Goal: Task Accomplishment & Management: Use online tool/utility

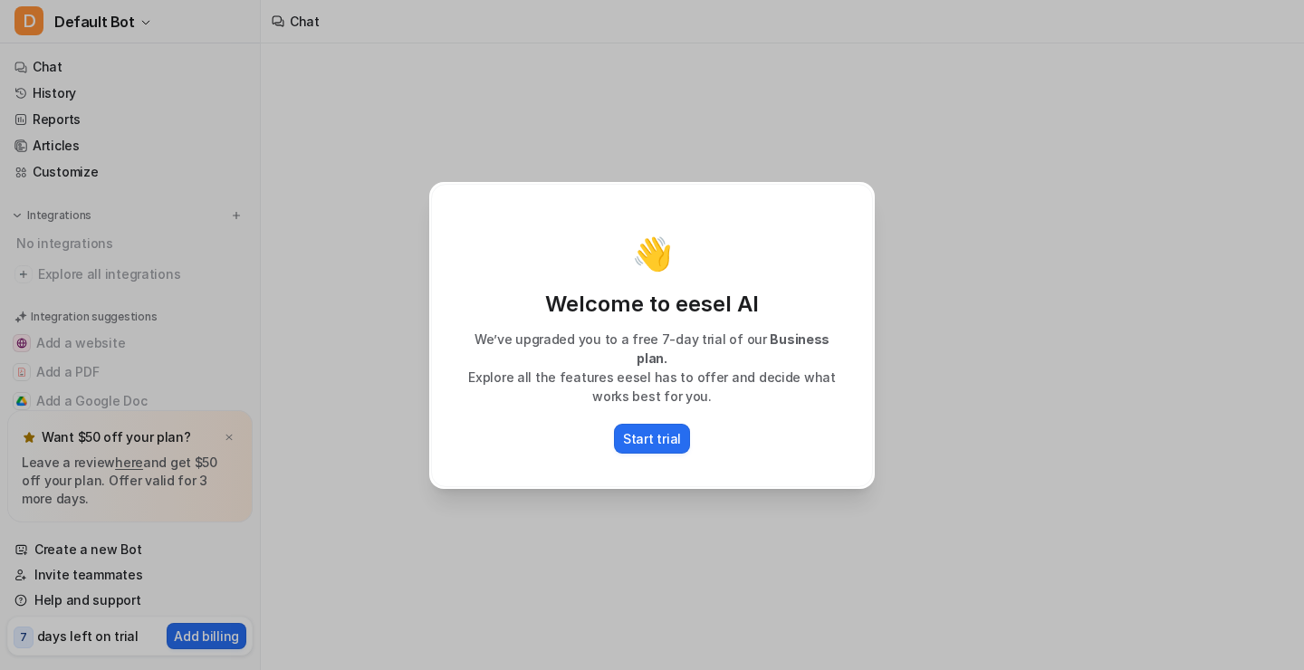
click at [1007, 467] on div "👋 Welcome to eesel AI We’ve upgraded you to a free 7-day trial of our Business …" at bounding box center [652, 335] width 1304 height 670
type textarea "**********"
click at [649, 429] on p "Start trial" at bounding box center [652, 438] width 58 height 19
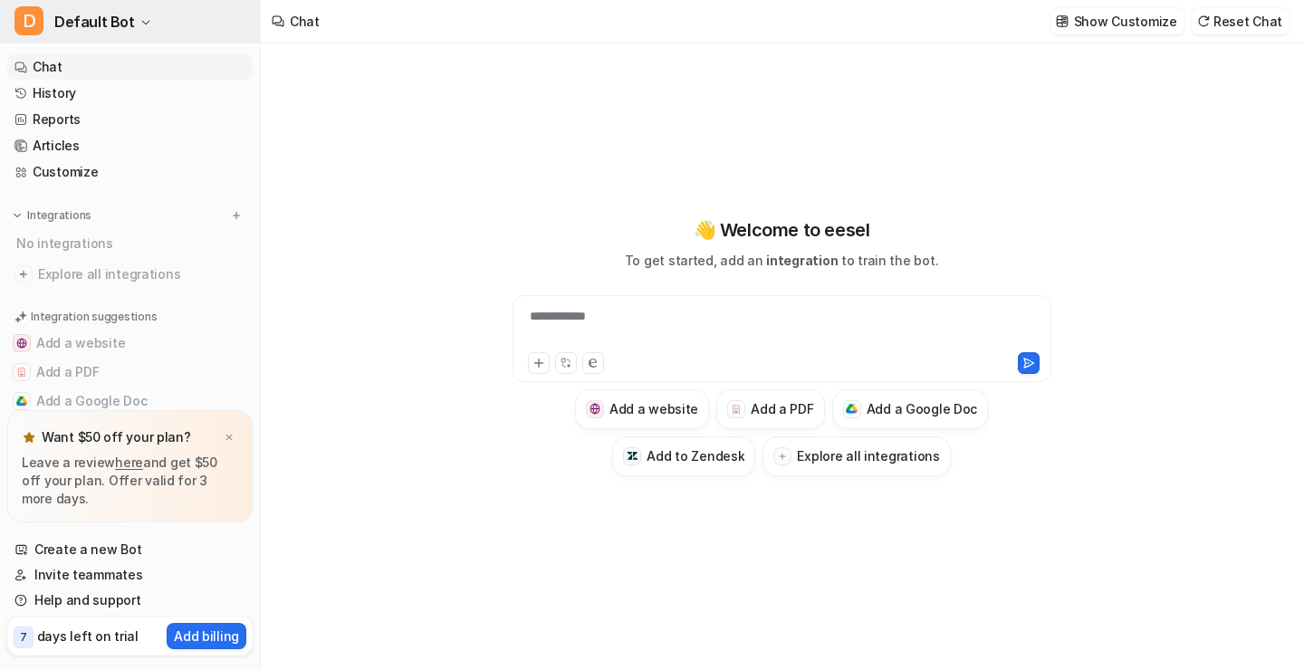
click at [143, 34] on button "D Default Bot" at bounding box center [130, 21] width 260 height 43
click at [145, 26] on button "D Default Bot" at bounding box center [130, 21] width 260 height 43
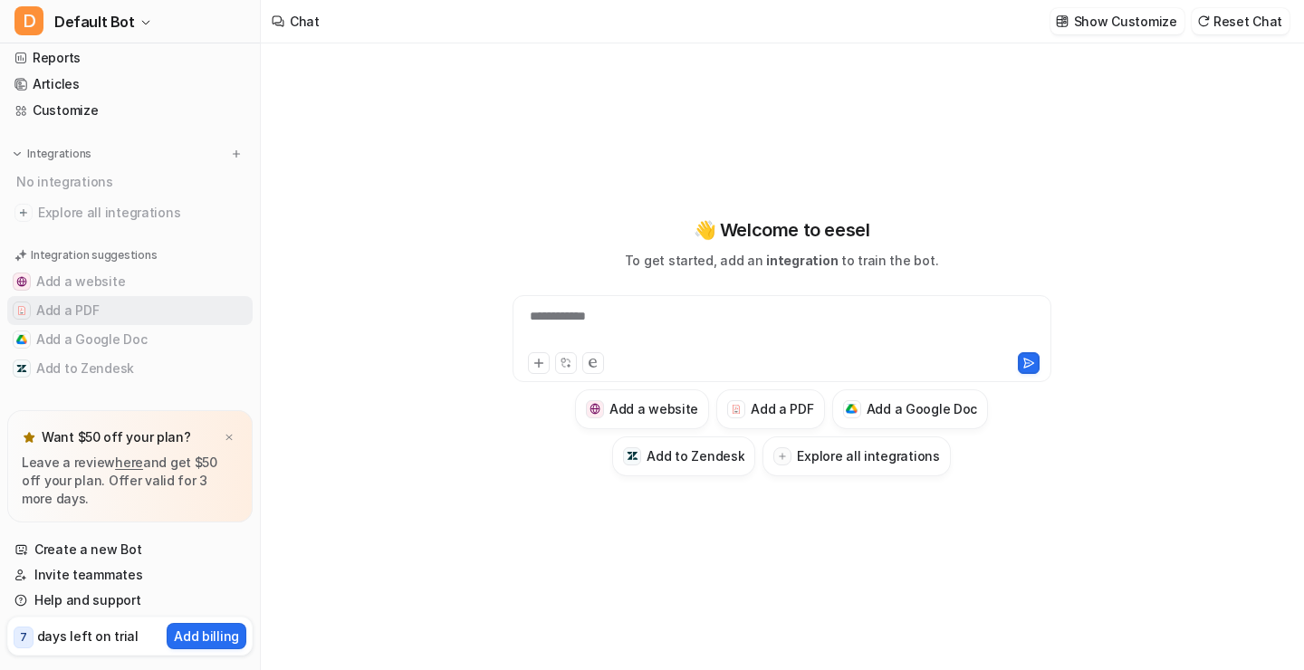
scroll to position [63, 0]
click at [899, 411] on h3 "Add a Google Doc" at bounding box center [922, 408] width 111 height 19
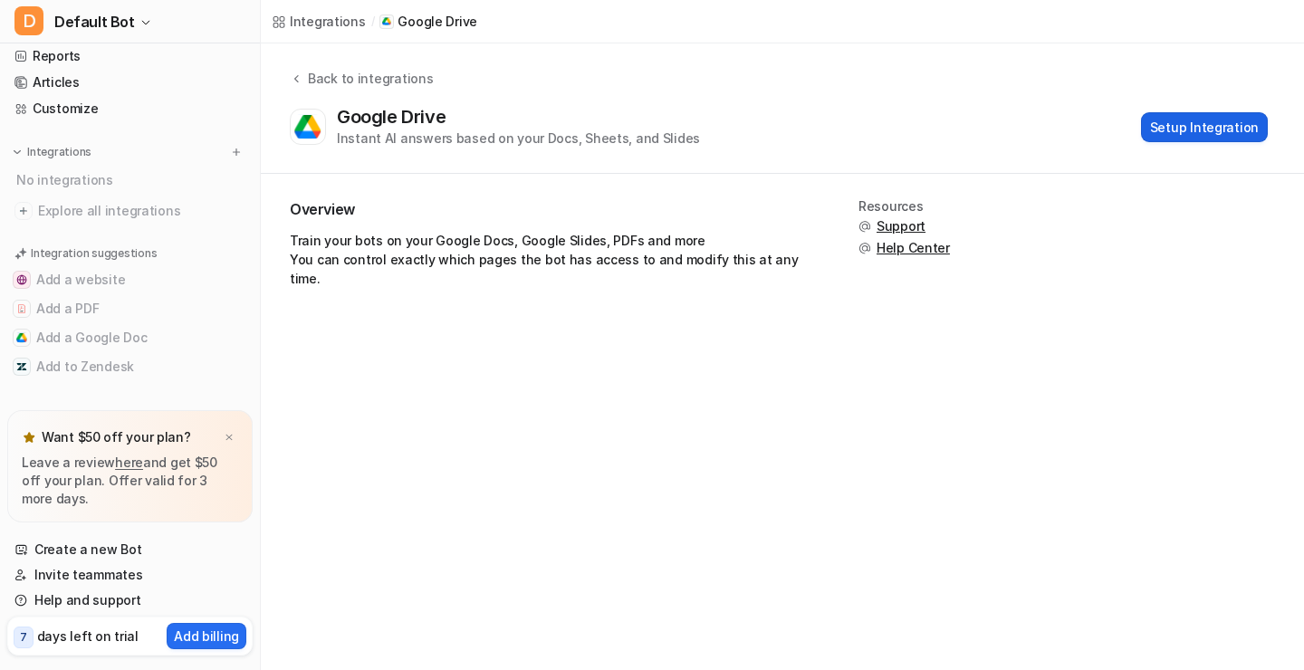
click at [1201, 139] on button "Setup Integration" at bounding box center [1204, 127] width 127 height 30
